Goal: Task Accomplishment & Management: Complete application form

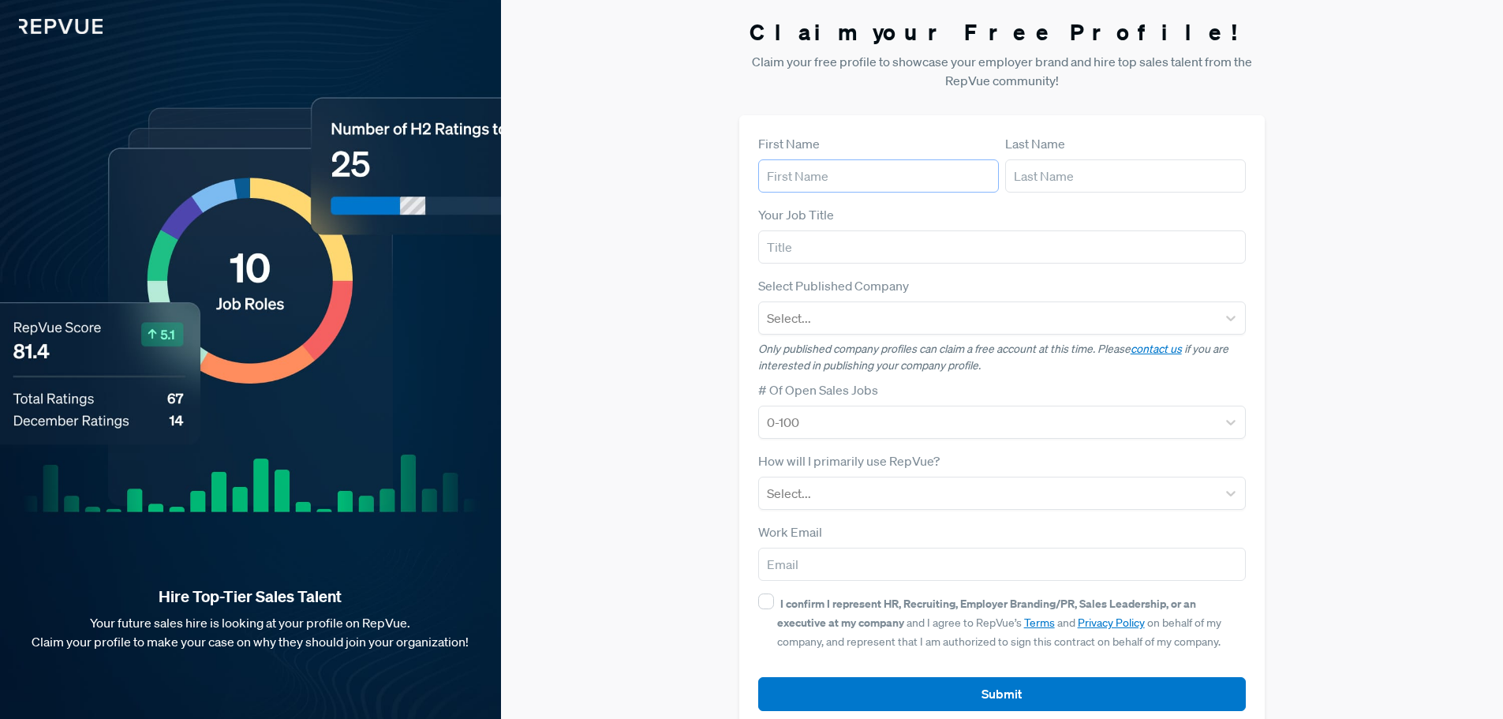
drag, startPoint x: 0, startPoint y: 0, endPoint x: 836, endPoint y: 174, distance: 854.3
click at [836, 174] on input "text" at bounding box center [878, 175] width 241 height 33
type input "[PERSON_NAME]"
click at [849, 245] on input "text" at bounding box center [1002, 246] width 488 height 33
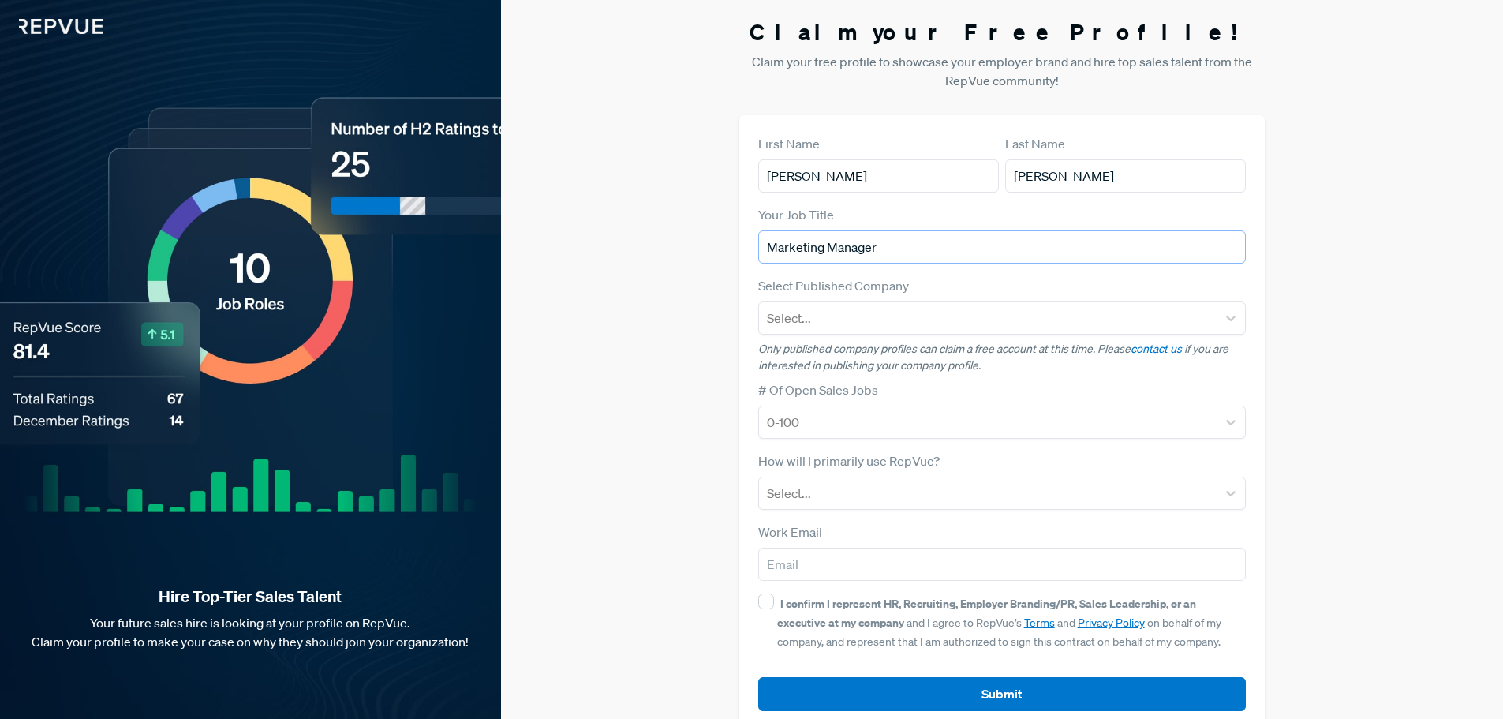
type input "Marketing Manager"
click at [856, 310] on div at bounding box center [988, 318] width 443 height 22
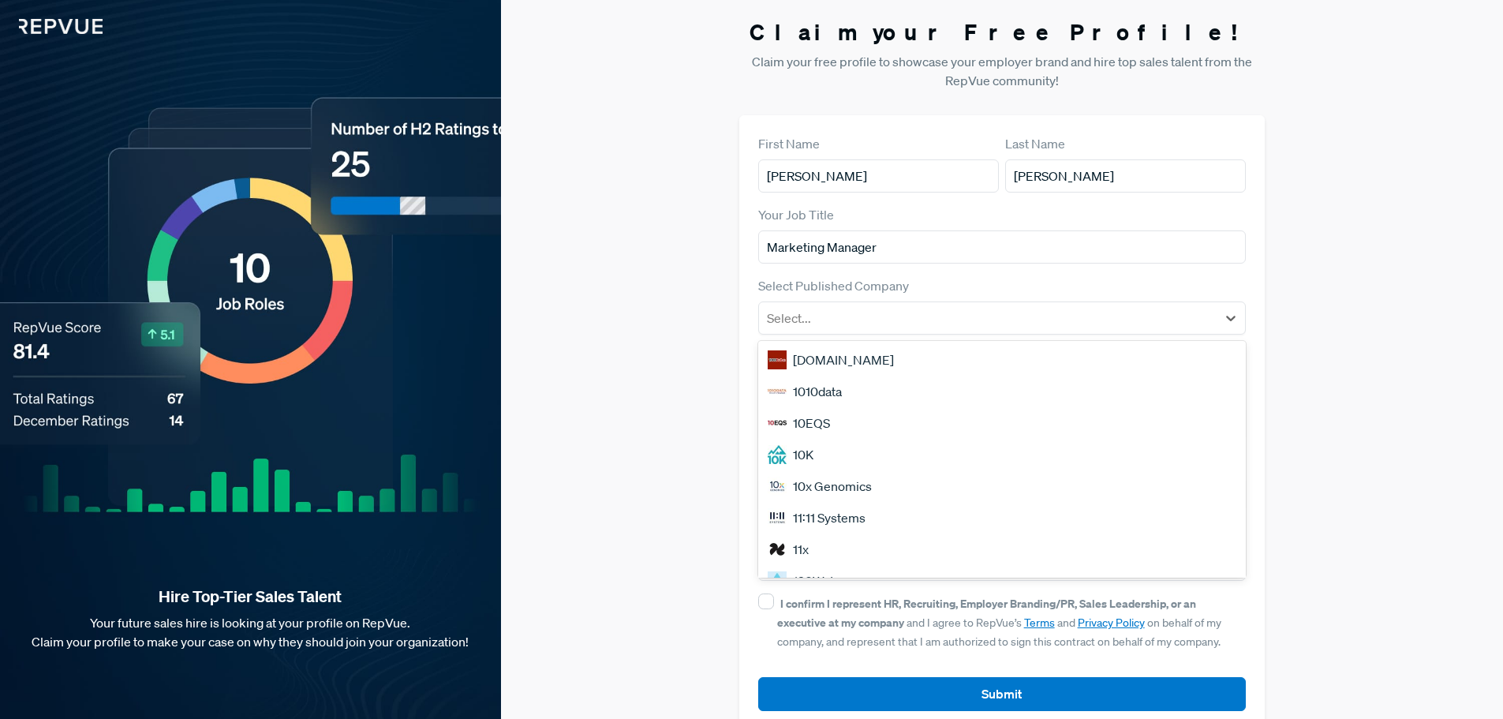
type input "s"
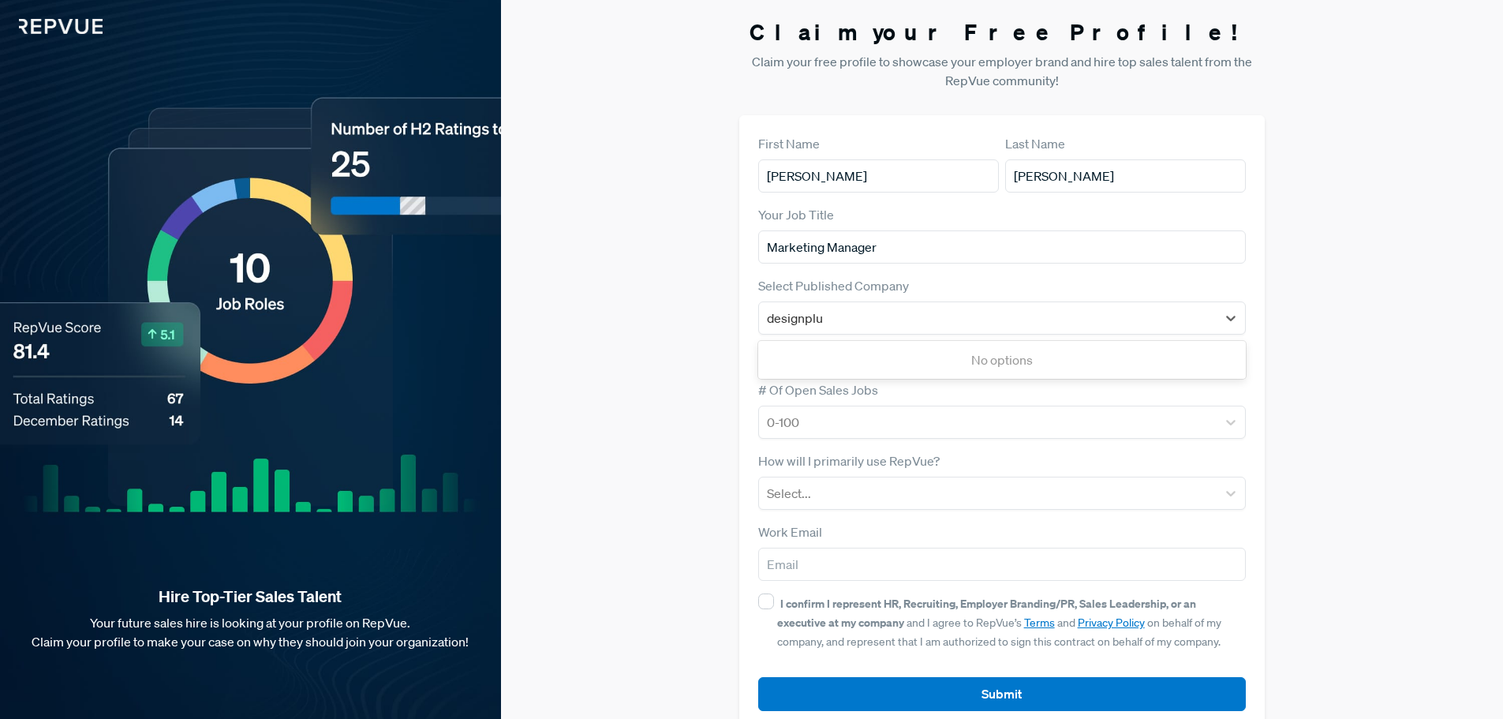
type input "designpluz"
click at [920, 359] on div "No options" at bounding box center [1002, 360] width 488 height 32
click at [918, 325] on div at bounding box center [988, 318] width 443 height 22
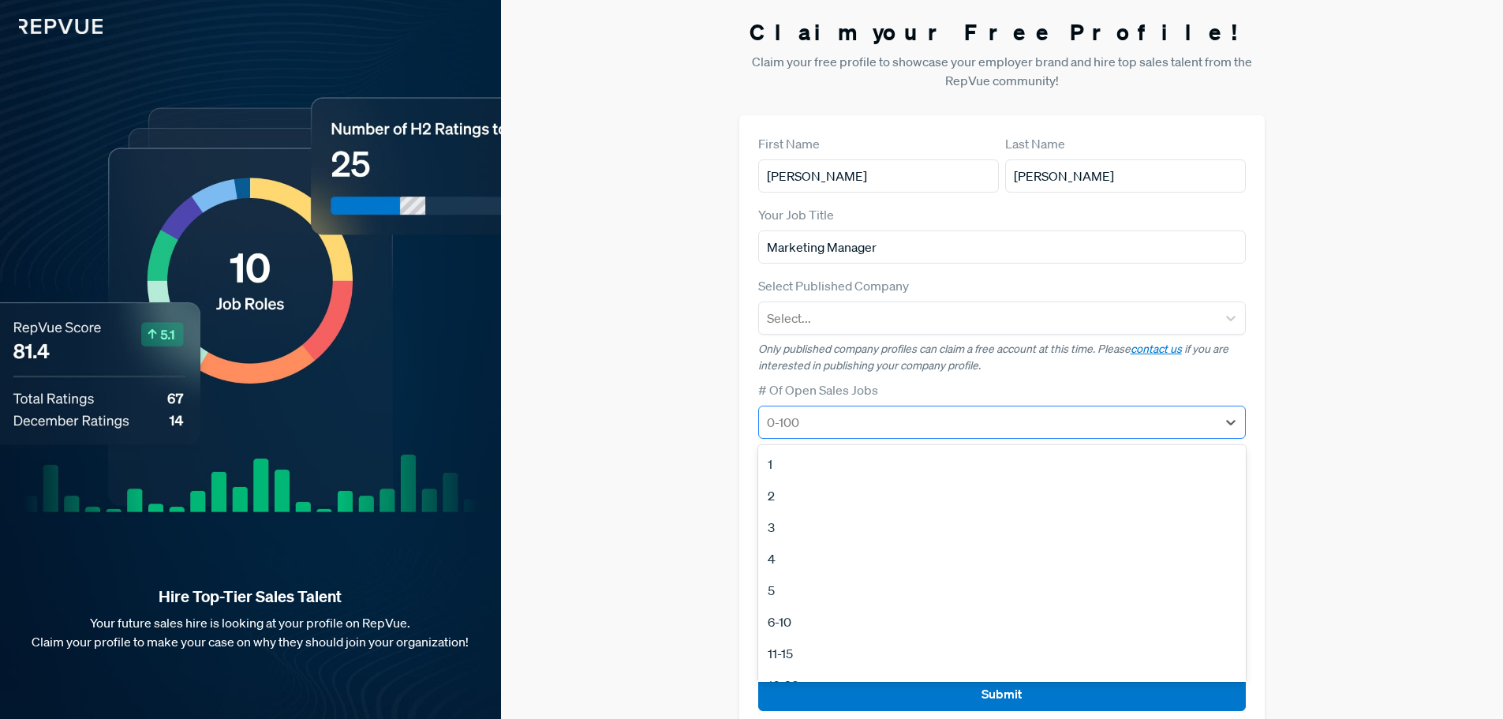
click at [854, 424] on div at bounding box center [988, 422] width 443 height 22
click at [798, 571] on div "21-50" at bounding box center [1002, 568] width 488 height 32
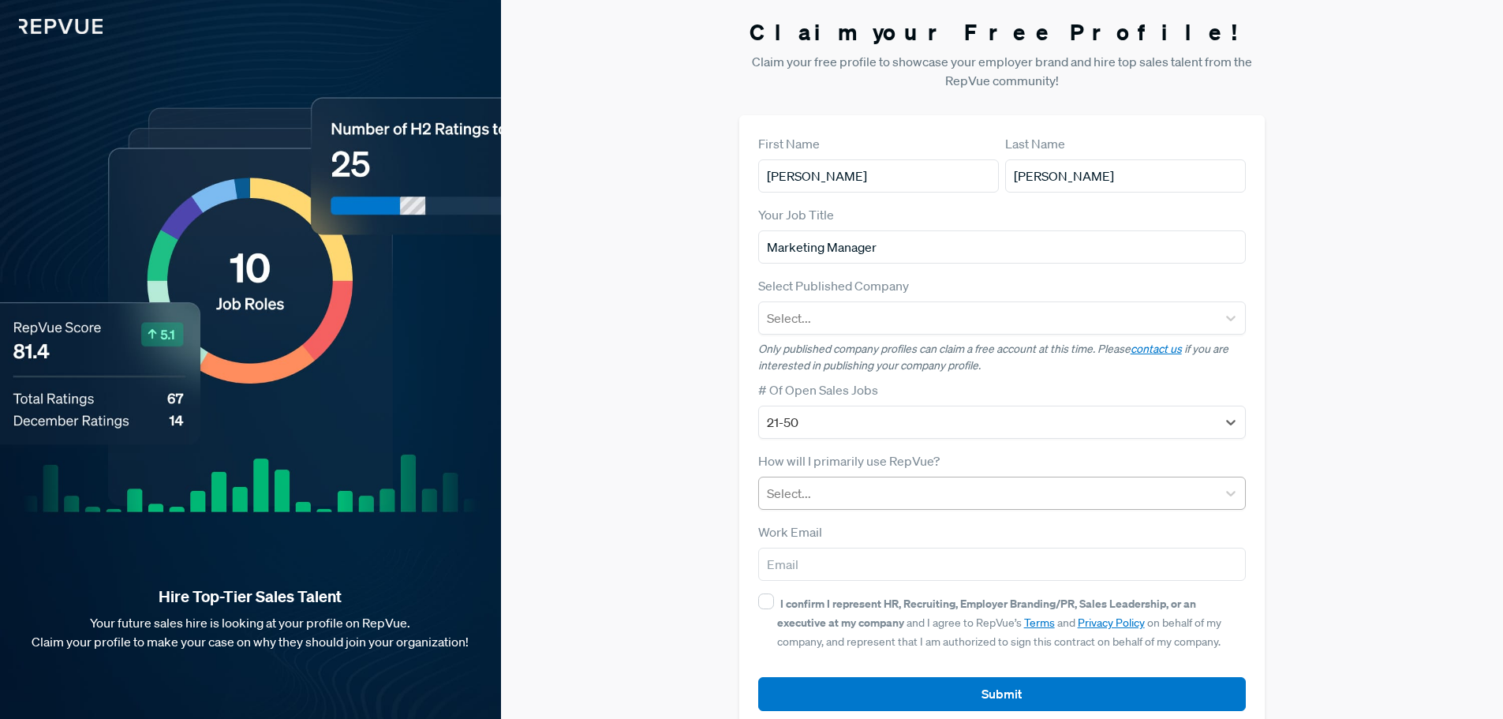
click at [910, 491] on div at bounding box center [988, 493] width 443 height 22
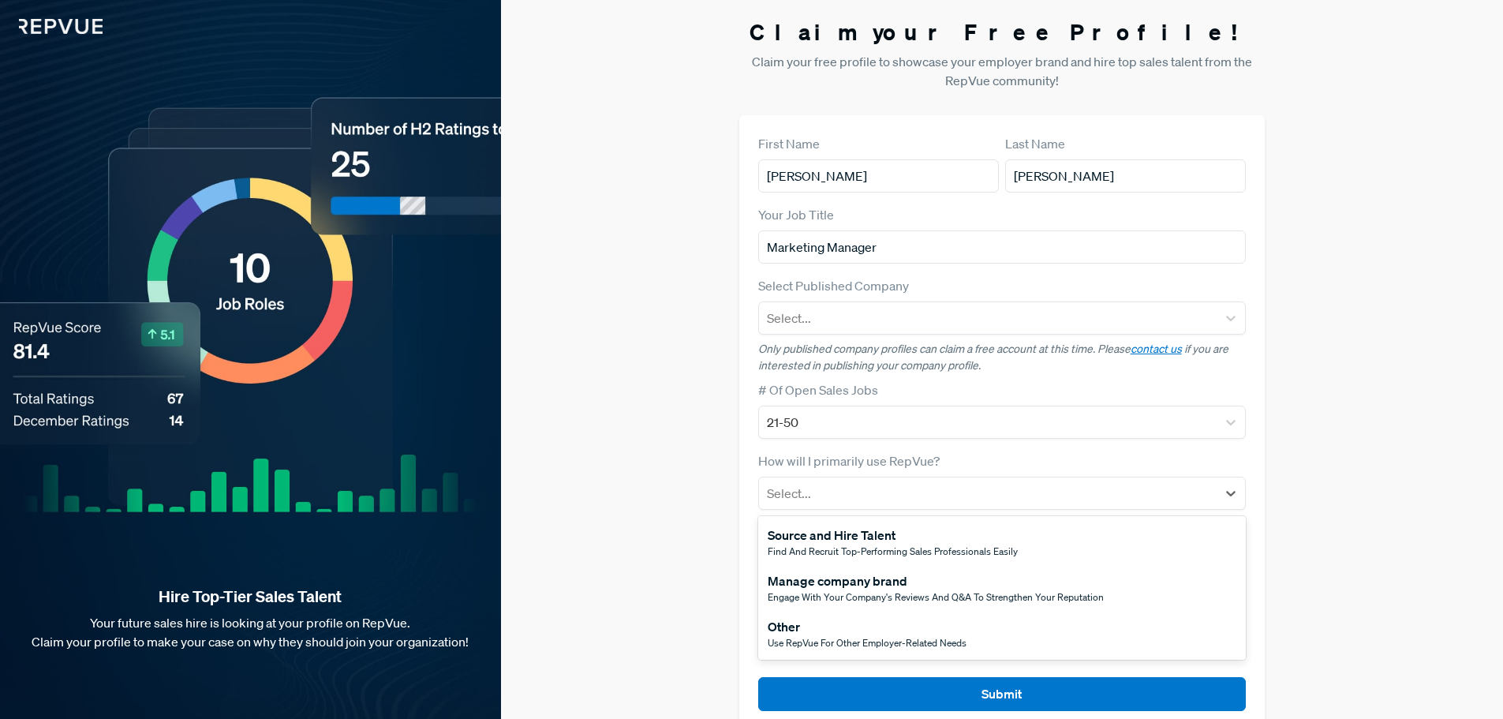
click at [851, 585] on div "Manage company brand" at bounding box center [936, 580] width 336 height 19
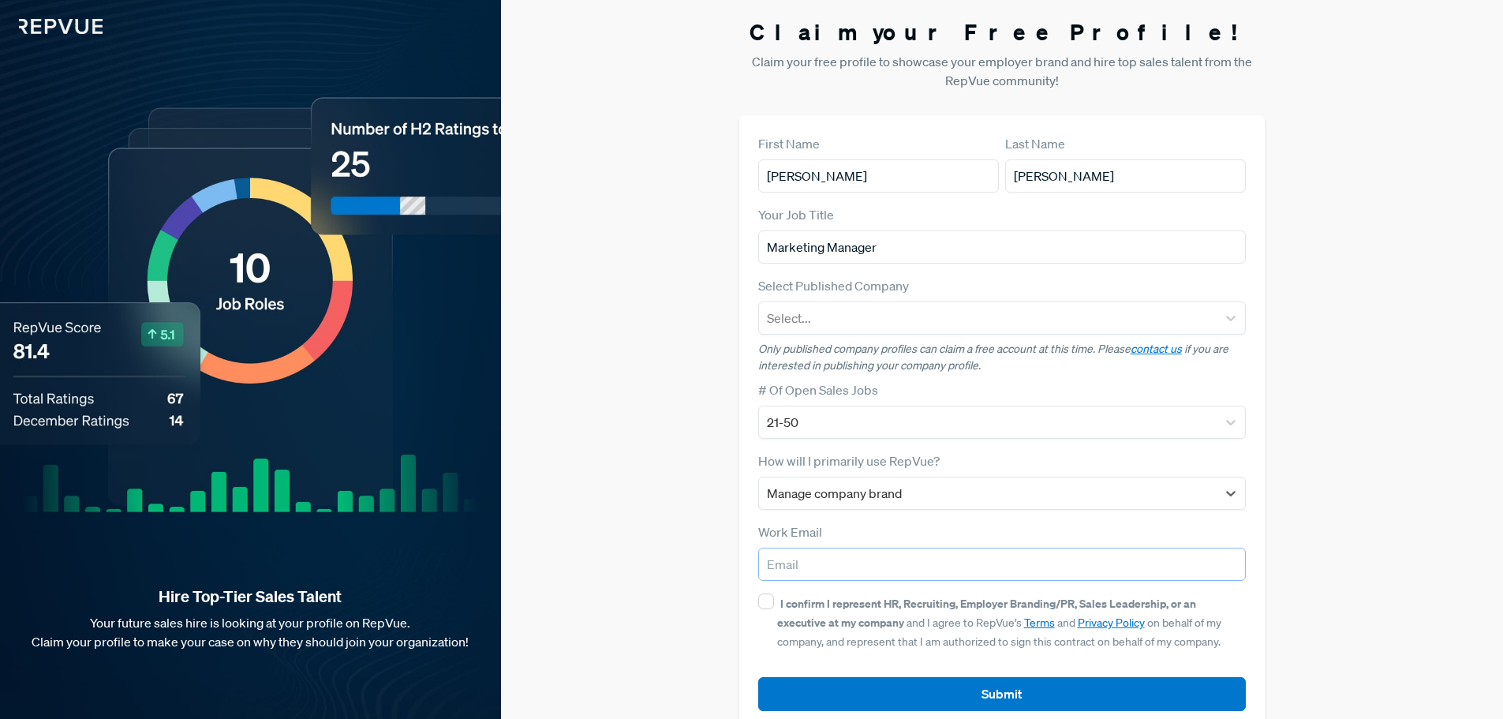
click at [818, 565] on input "email" at bounding box center [1002, 564] width 488 height 33
type input "[EMAIL_ADDRESS][DOMAIN_NAME]"
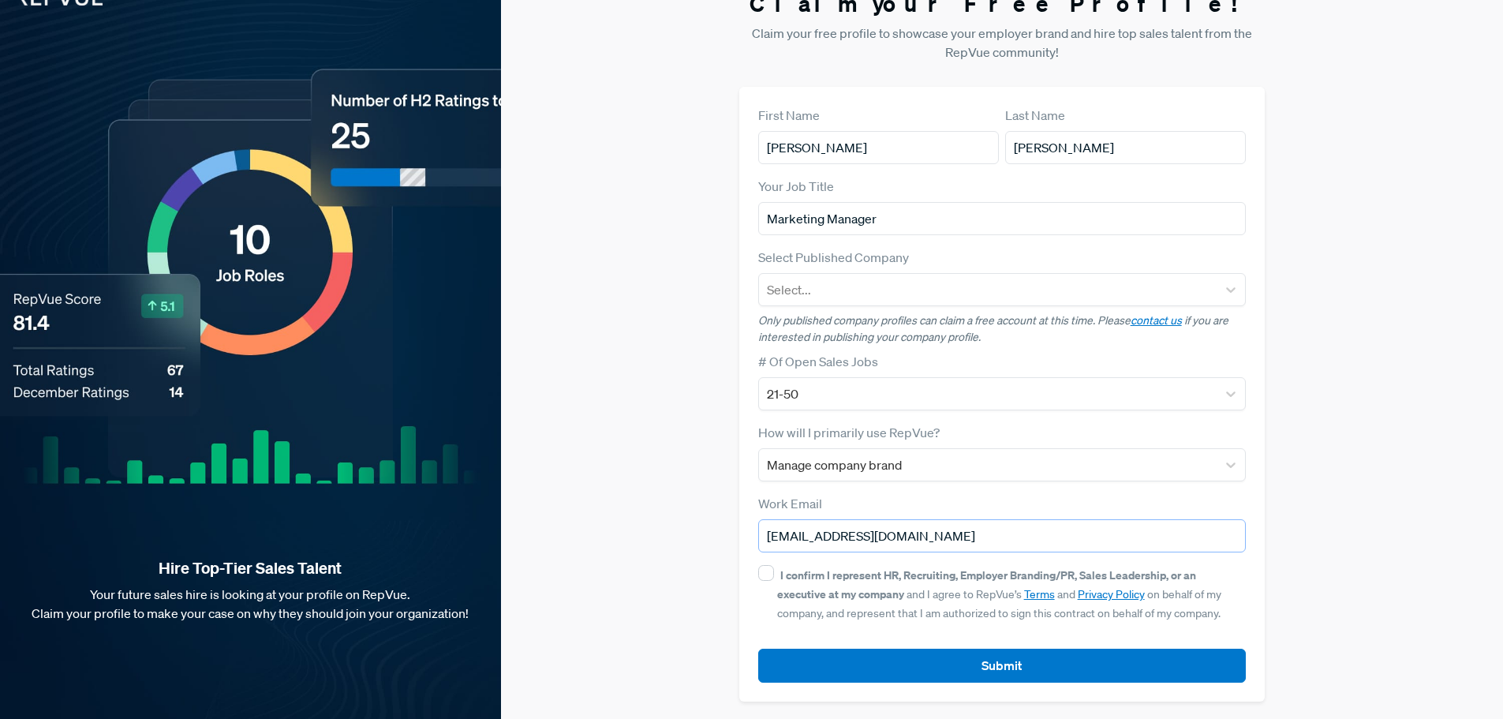
scroll to position [30, 0]
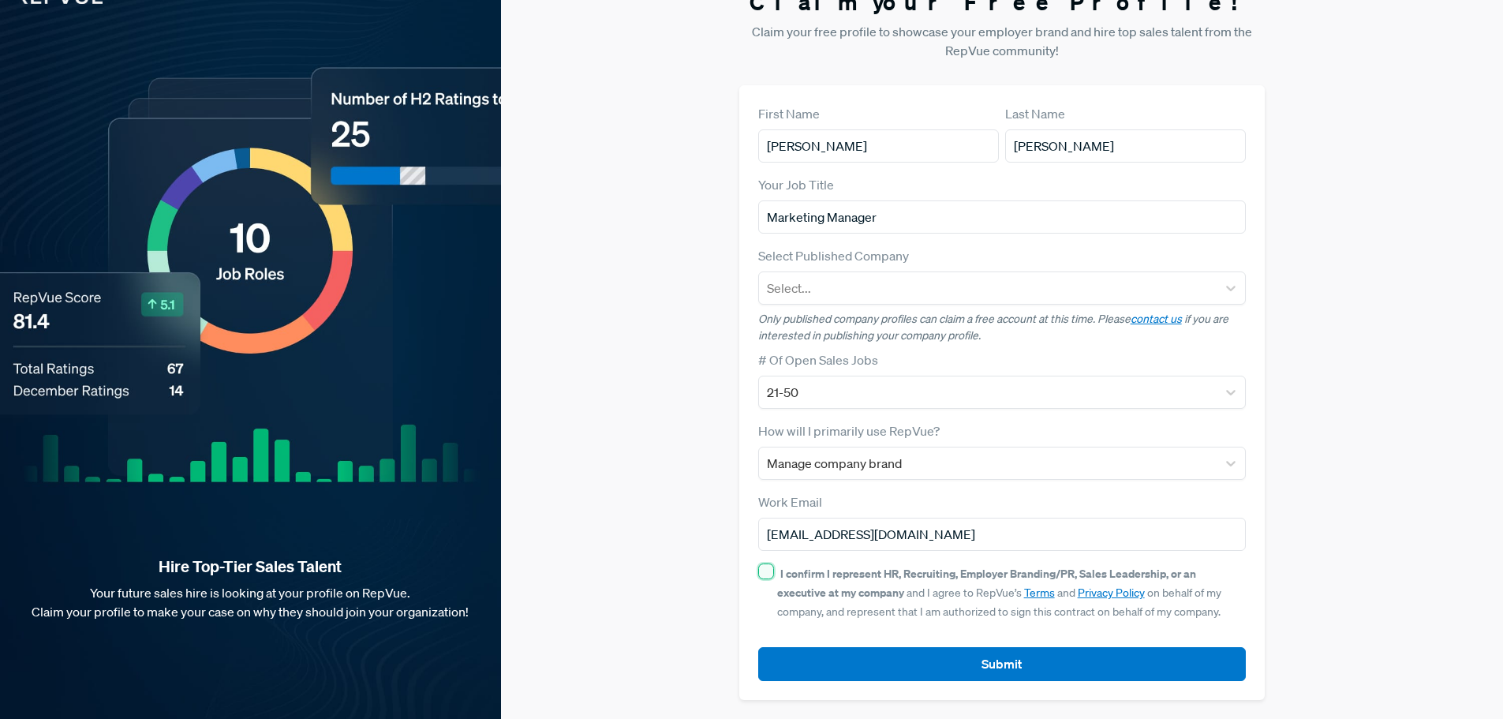
click at [766, 576] on input "I confirm I represent HR, Recruiting, Employer Branding/PR, Sales Leadership, o…" at bounding box center [766, 571] width 16 height 16
checkbox input "true"
click at [832, 292] on div at bounding box center [988, 288] width 443 height 22
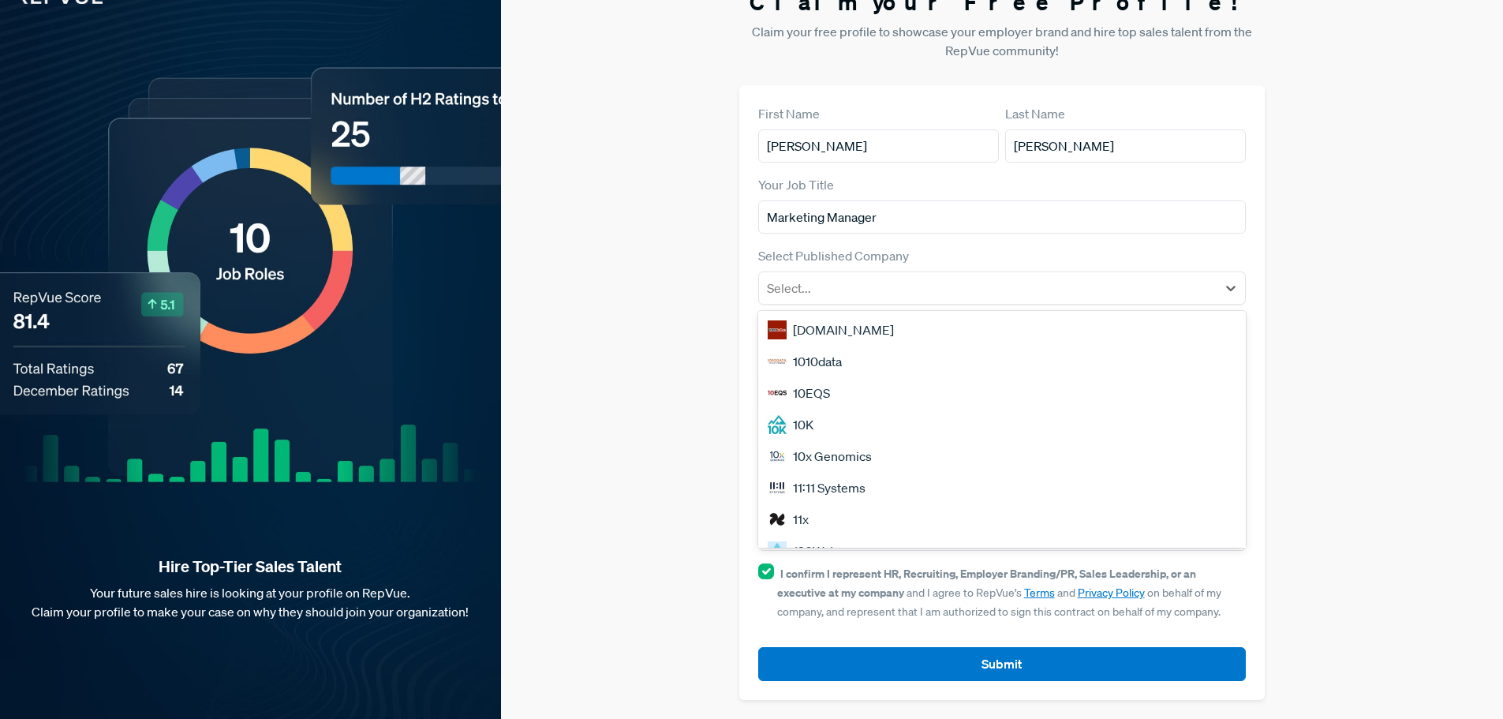
click at [1395, 357] on div "Claim your Free Profile! Claim your free profile to showcase your employer bran…" at bounding box center [1002, 344] width 1002 height 749
